Goal: Check status: Check status

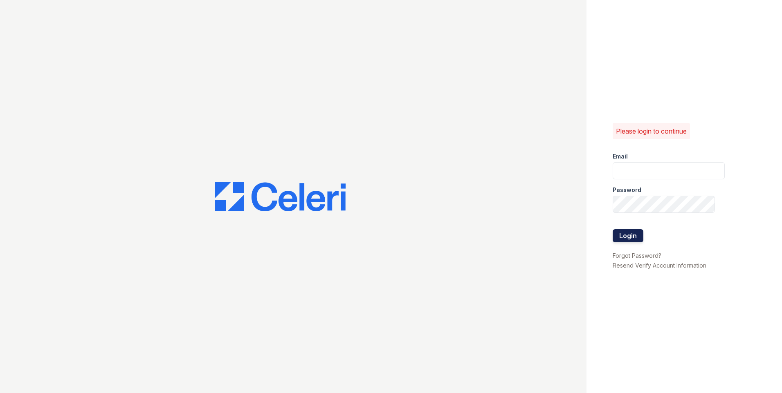
type input "jeffrey.alvarez@greystar.com"
click at [634, 238] on button "Login" at bounding box center [627, 235] width 31 height 13
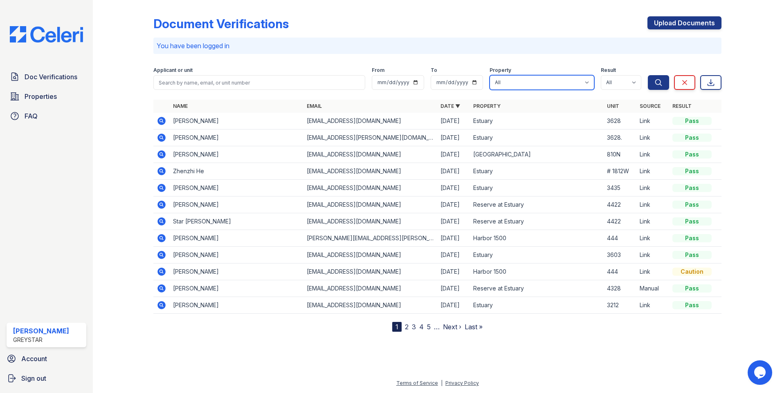
click at [531, 81] on select "All Estuary Harbor 1500 Hoboken Point Reserve at Estuary" at bounding box center [541, 82] width 105 height 15
select select "644"
click at [490, 75] on select "All Estuary Harbor 1500 Hoboken Point Reserve at Estuary" at bounding box center [541, 82] width 105 height 15
click at [665, 80] on button "Search" at bounding box center [657, 82] width 21 height 15
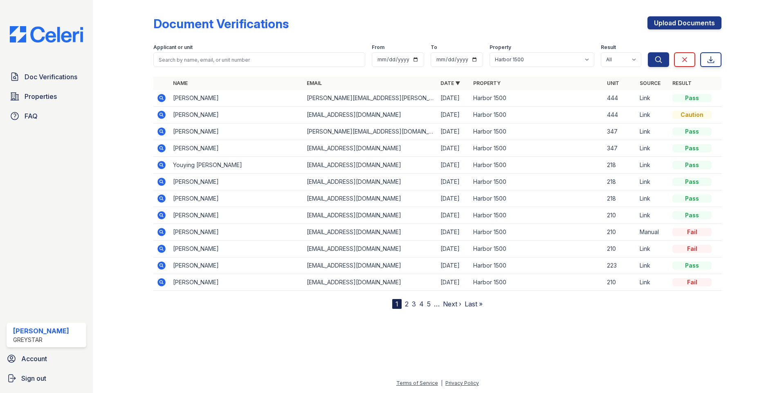
click at [161, 112] on icon at bounding box center [161, 115] width 8 height 8
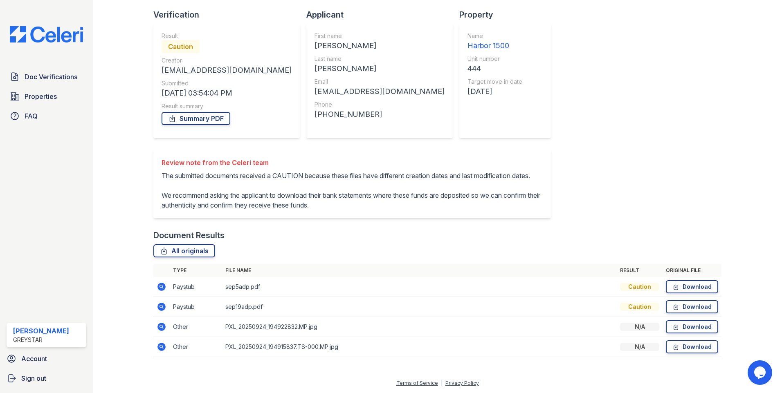
scroll to position [71, 0]
click at [161, 324] on icon at bounding box center [161, 327] width 8 height 8
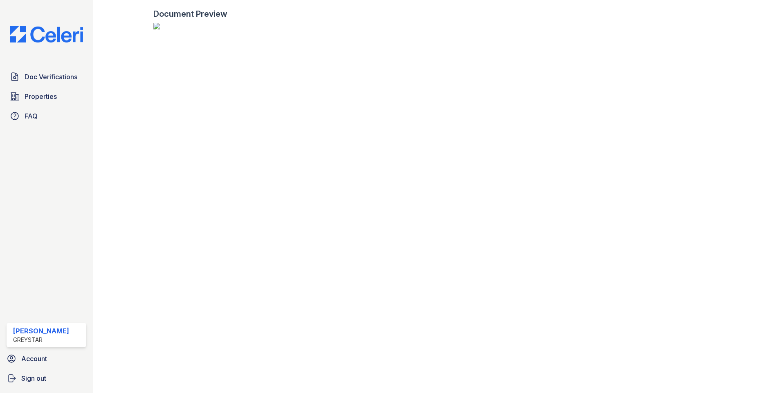
scroll to position [695, 0]
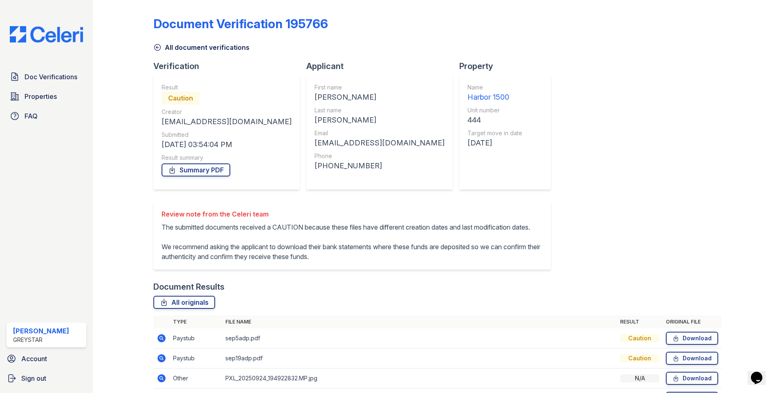
scroll to position [71, 0]
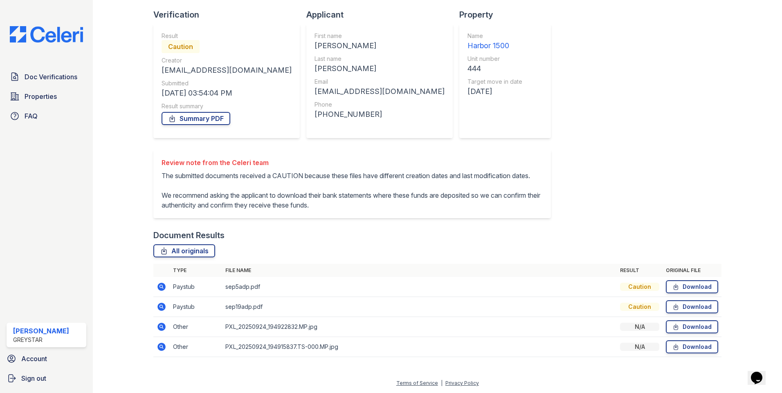
click at [162, 284] on icon at bounding box center [161, 287] width 8 height 8
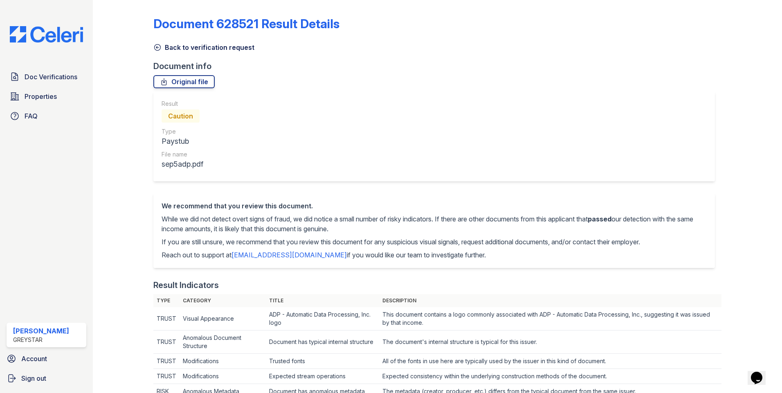
click at [155, 47] on icon at bounding box center [157, 47] width 8 height 8
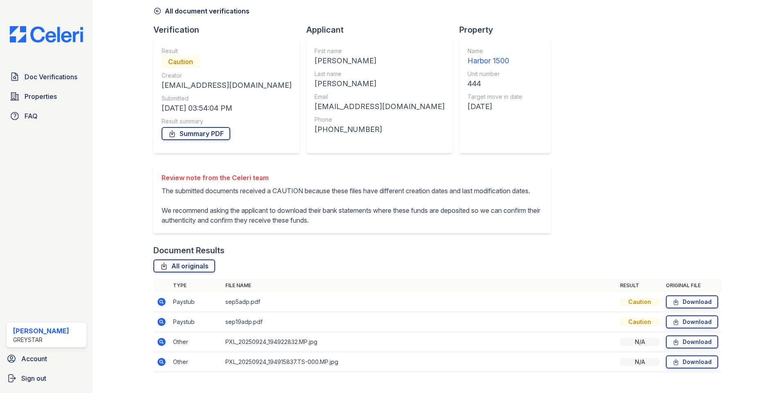
scroll to position [71, 0]
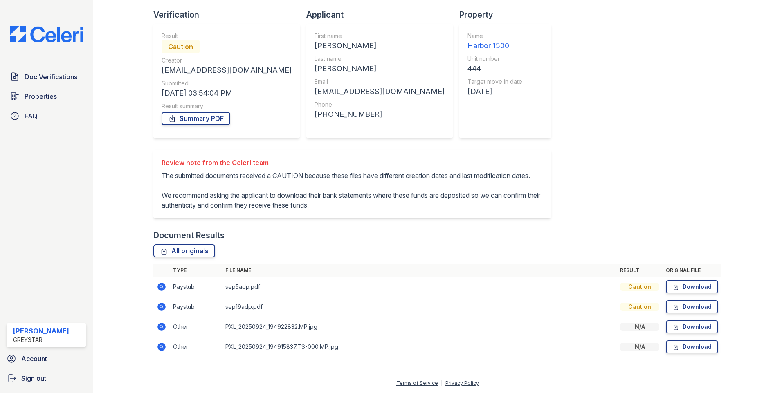
click at [161, 307] on icon at bounding box center [161, 306] width 2 height 2
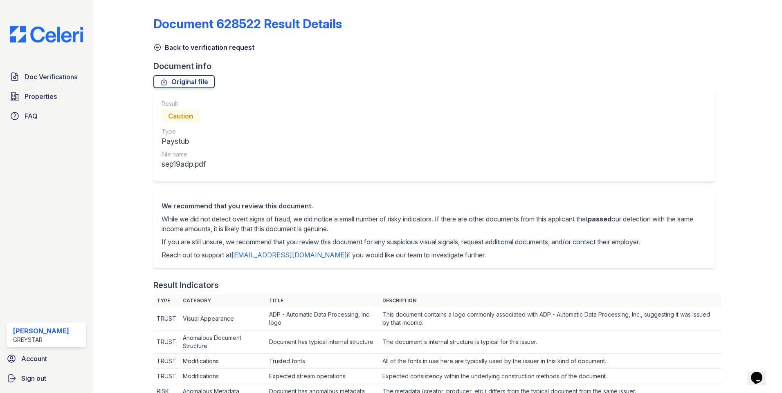
click at [155, 47] on icon at bounding box center [157, 47] width 8 height 8
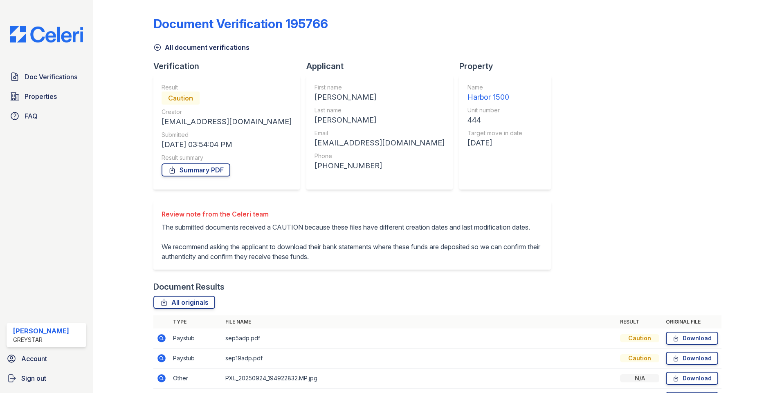
click at [157, 45] on icon at bounding box center [157, 47] width 8 height 8
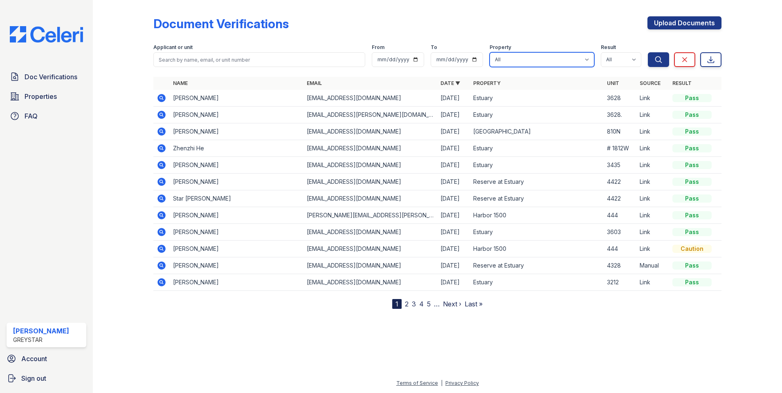
click at [506, 62] on select "All [GEOGRAPHIC_DATA] [STREET_ADDRESS][GEOGRAPHIC_DATA] at [GEOGRAPHIC_DATA]" at bounding box center [541, 59] width 105 height 15
select select "644"
click at [490, 52] on select "All [GEOGRAPHIC_DATA] [STREET_ADDRESS][GEOGRAPHIC_DATA] at [GEOGRAPHIC_DATA]" at bounding box center [541, 59] width 105 height 15
click at [654, 58] on button "Search" at bounding box center [657, 59] width 21 height 15
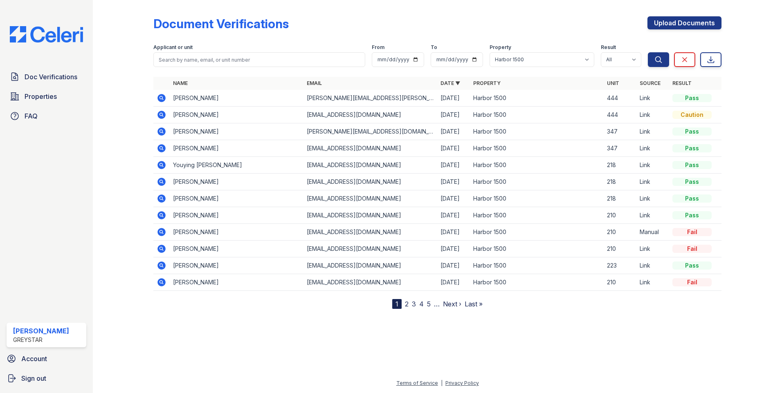
click at [161, 96] on icon at bounding box center [162, 98] width 10 height 10
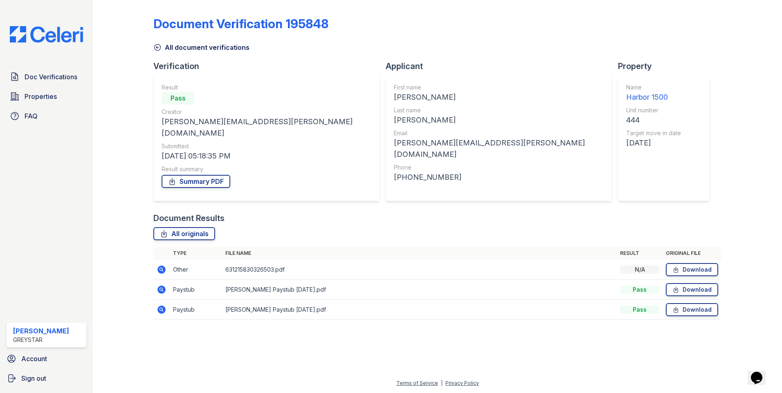
click at [161, 286] on icon at bounding box center [161, 290] width 8 height 8
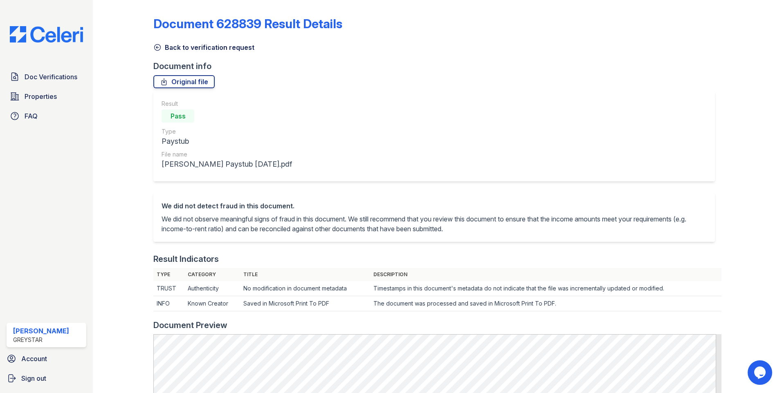
click at [157, 45] on icon at bounding box center [158, 48] width 6 height 6
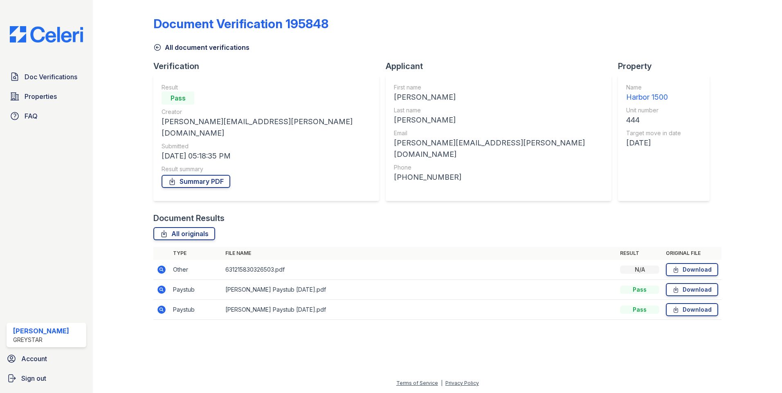
click at [161, 308] on icon at bounding box center [161, 309] width 2 height 2
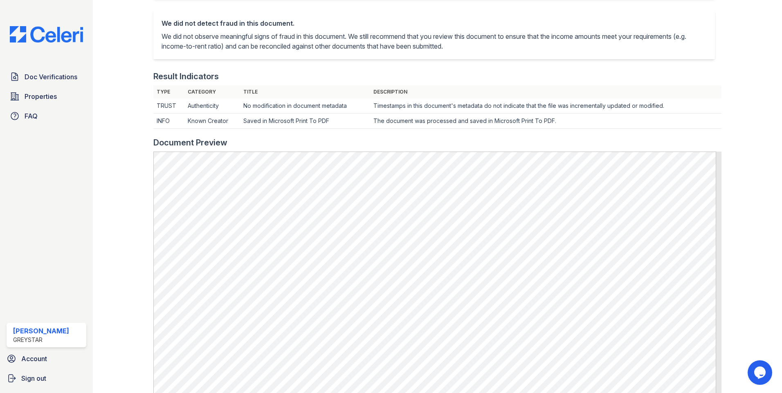
scroll to position [204, 0]
